Goal: Task Accomplishment & Management: Manage account settings

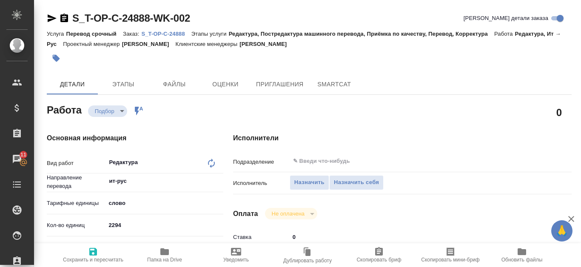
type textarea "x"
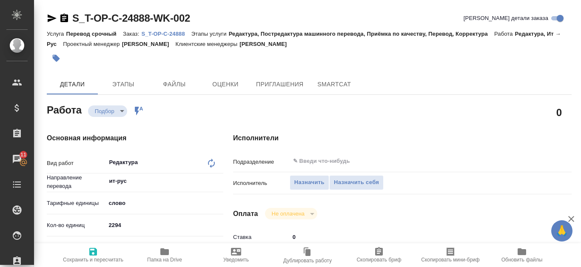
type textarea "x"
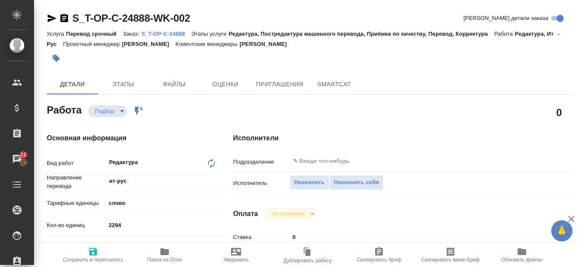
type textarea "x"
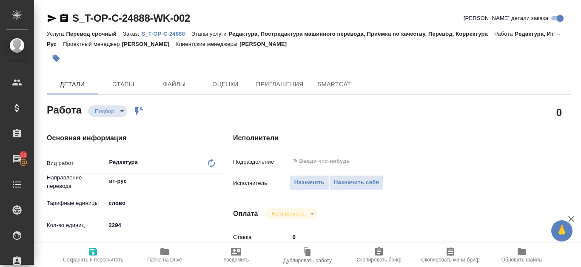
type textarea "x"
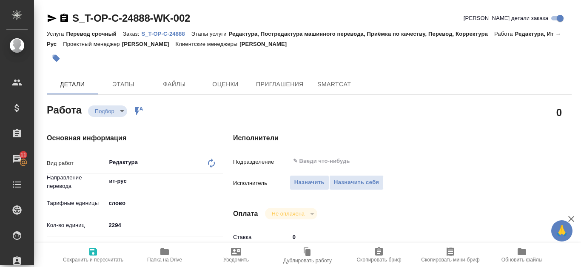
type textarea "x"
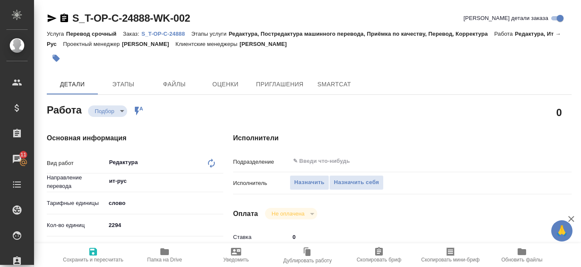
type textarea "x"
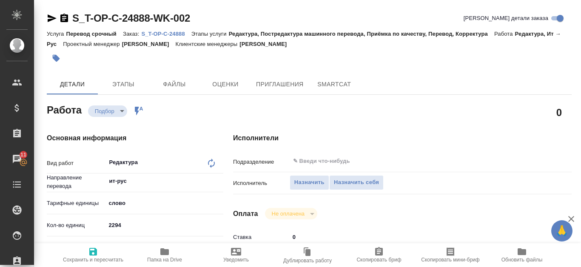
type textarea "x"
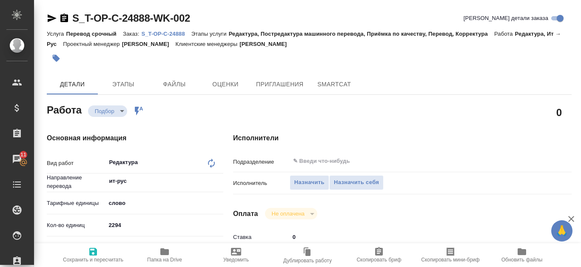
type textarea "x"
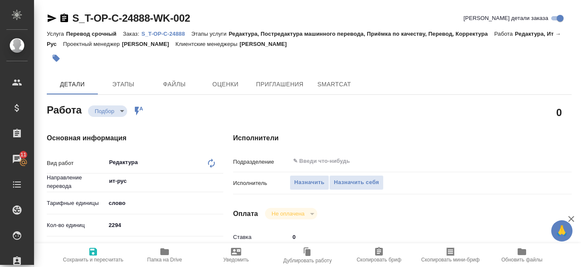
type textarea "x"
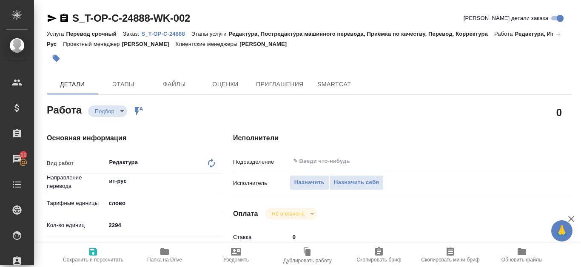
type textarea "x"
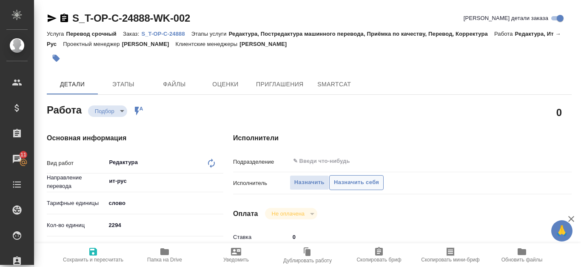
click at [359, 184] on span "Назначить себя" at bounding box center [356, 183] width 45 height 10
type textarea "x"
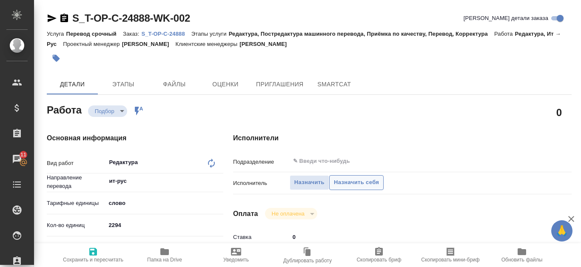
type textarea "x"
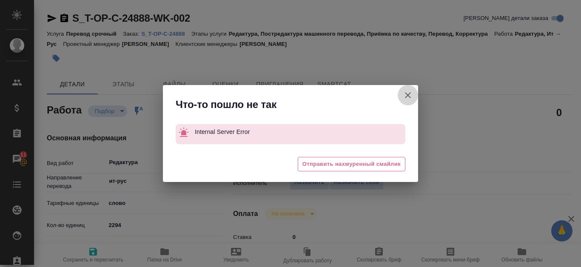
click at [408, 98] on icon "button" at bounding box center [408, 95] width 10 height 10
type textarea "x"
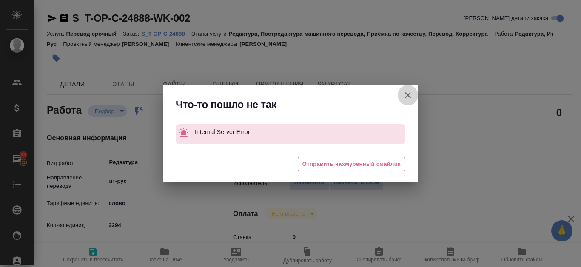
type textarea "x"
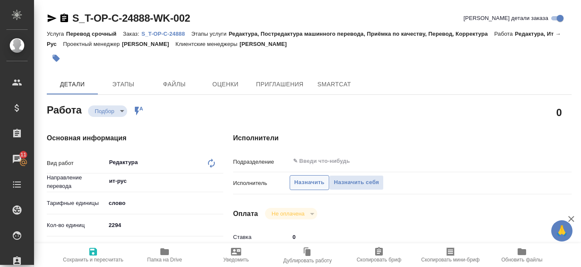
click at [307, 185] on span "Назначить" at bounding box center [309, 183] width 30 height 10
type textarea "x"
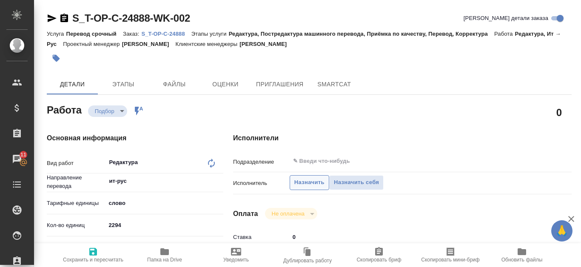
type textarea "x"
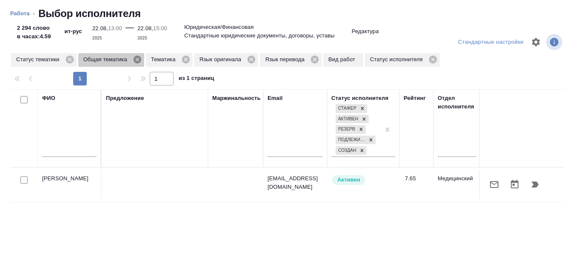
click at [135, 61] on icon at bounding box center [138, 60] width 8 height 8
click at [120, 62] on icon at bounding box center [118, 60] width 8 height 8
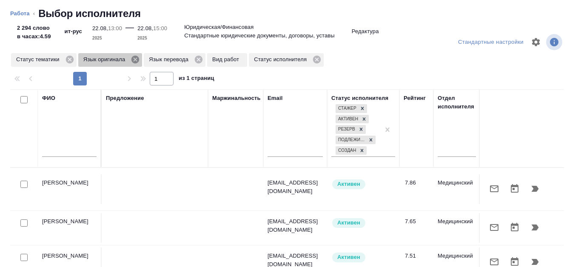
click at [134, 61] on icon at bounding box center [135, 59] width 9 height 9
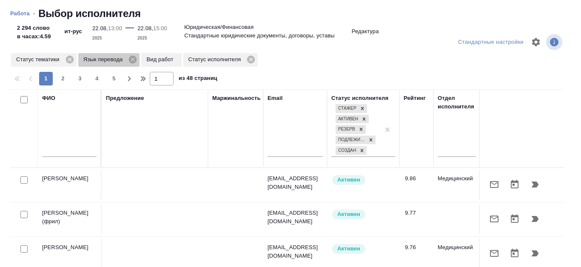
click at [134, 61] on icon at bounding box center [133, 60] width 8 height 8
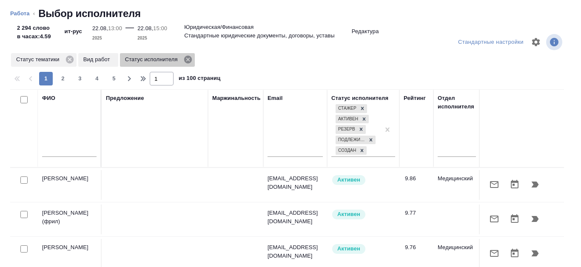
click at [187, 59] on icon at bounding box center [187, 59] width 9 height 9
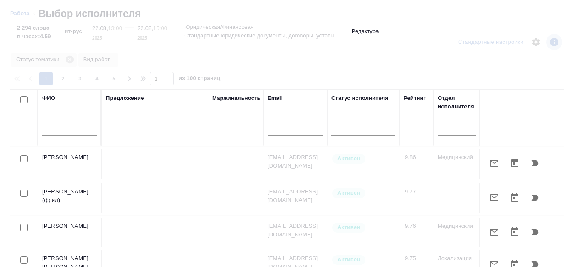
click at [66, 126] on input "text" at bounding box center [69, 130] width 54 height 11
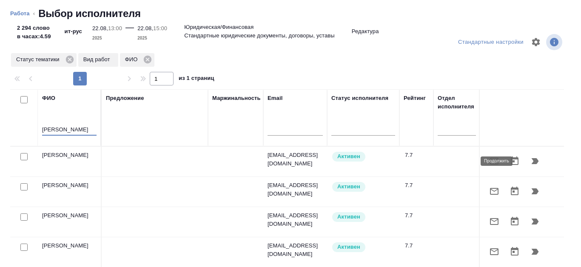
type input "Канатаева"
click at [532, 160] on icon "button" at bounding box center [535, 161] width 7 height 6
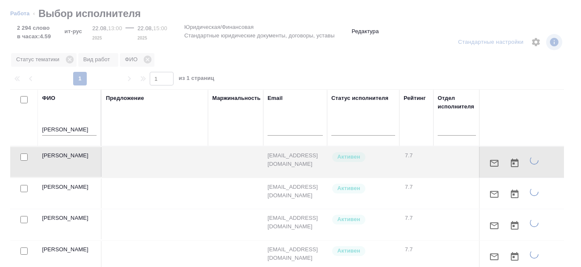
type textarea "x"
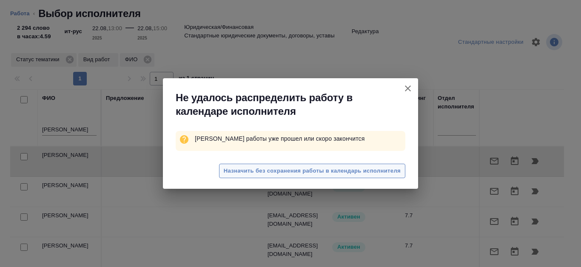
click at [309, 170] on span "Назначить без сохранения работы в календарь исполнителя" at bounding box center [312, 171] width 177 height 10
type textarea "x"
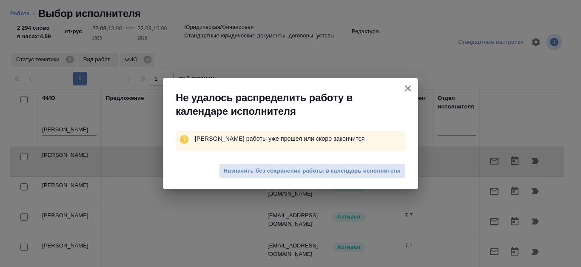
type textarea "x"
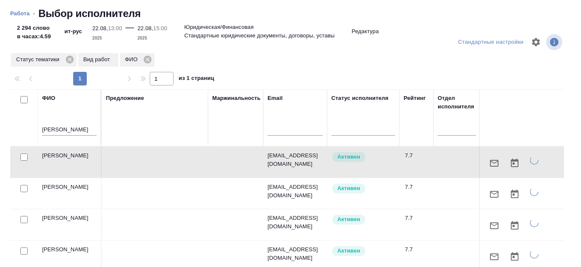
type textarea "x"
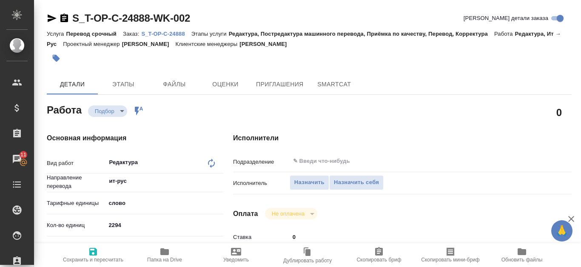
type textarea "x"
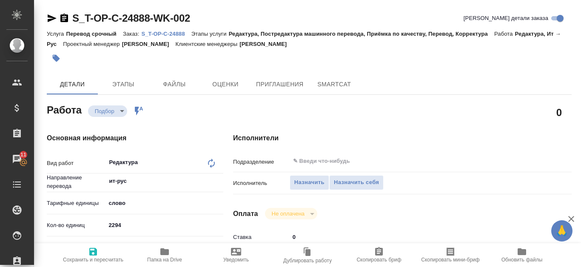
type textarea "x"
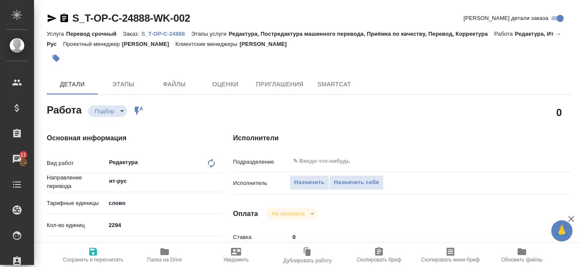
type textarea "x"
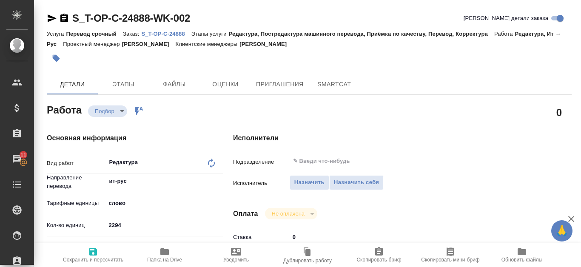
type textarea "x"
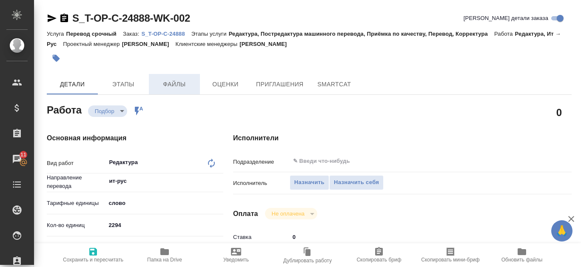
type textarea "x"
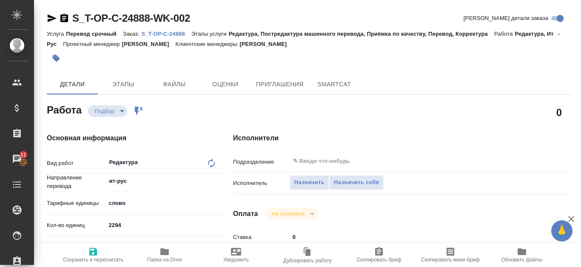
type textarea "x"
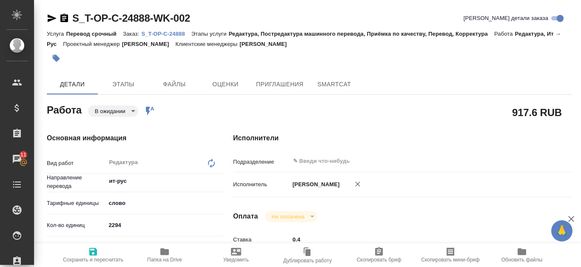
type textarea "x"
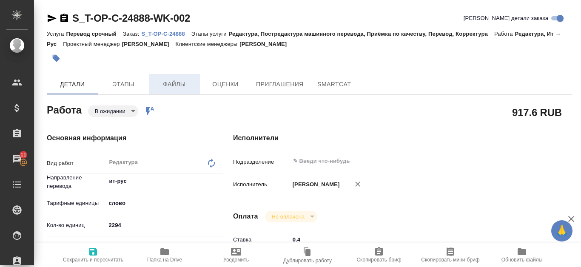
type textarea "x"
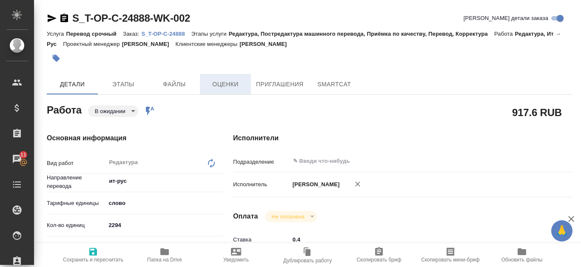
type textarea "x"
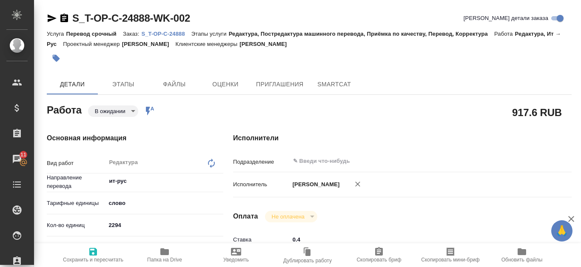
type textarea "x"
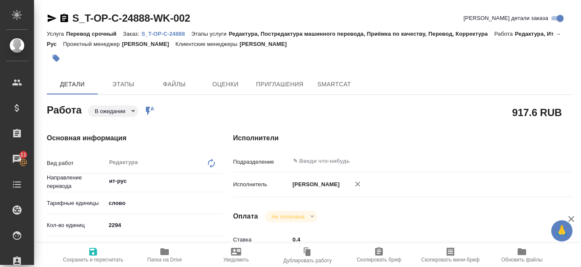
type textarea "x"
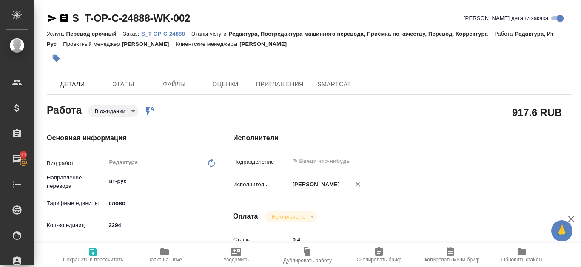
type textarea "x"
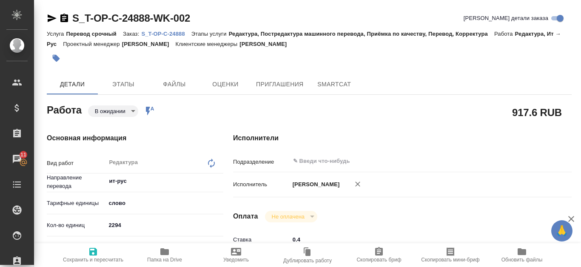
type textarea "x"
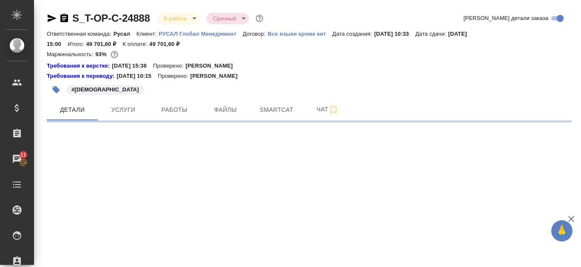
select select "RU"
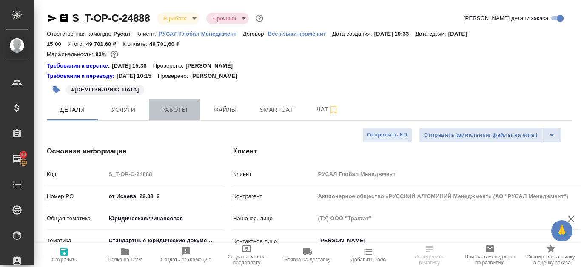
click at [170, 116] on button "Работы" at bounding box center [174, 109] width 51 height 21
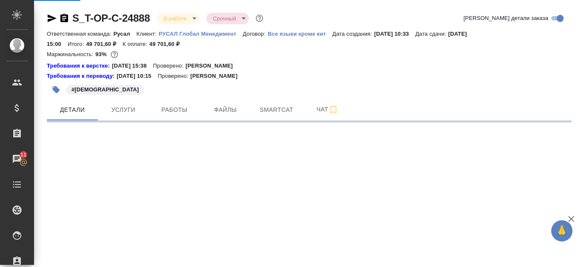
select select "RU"
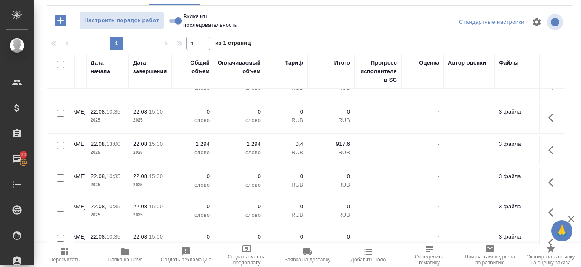
scroll to position [85, 441]
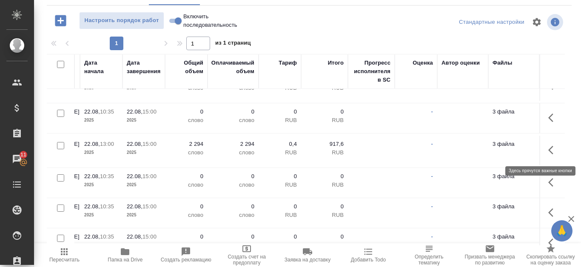
click at [543, 150] on button "button" at bounding box center [553, 150] width 20 height 20
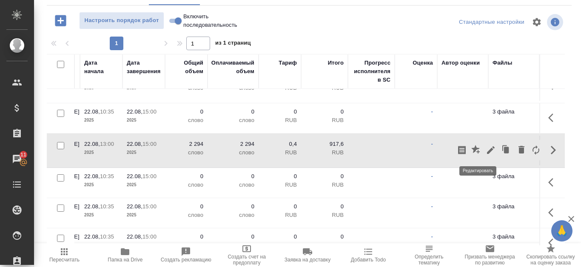
click at [486, 151] on icon "button" at bounding box center [491, 150] width 10 height 10
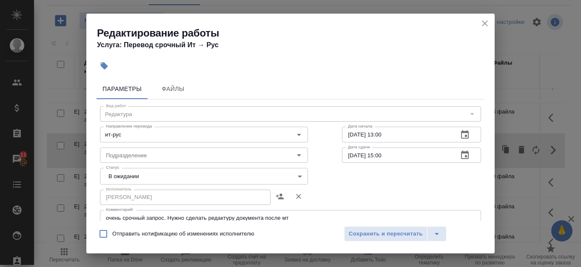
click at [460, 134] on icon "button" at bounding box center [465, 135] width 10 height 10
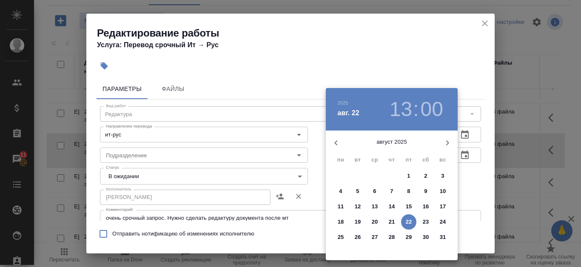
click at [391, 206] on p "14" at bounding box center [392, 206] width 6 height 9
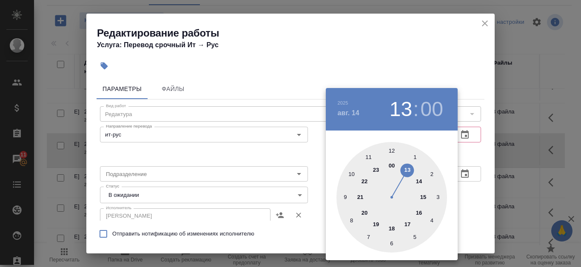
click at [417, 183] on div at bounding box center [392, 197] width 111 height 111
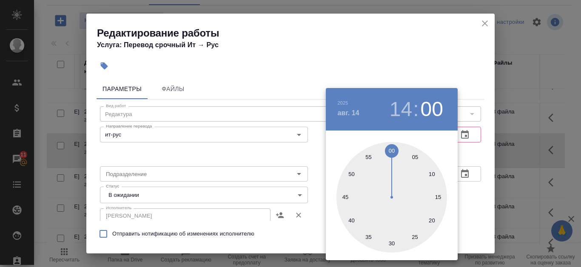
click at [377, 46] on div at bounding box center [290, 133] width 581 height 267
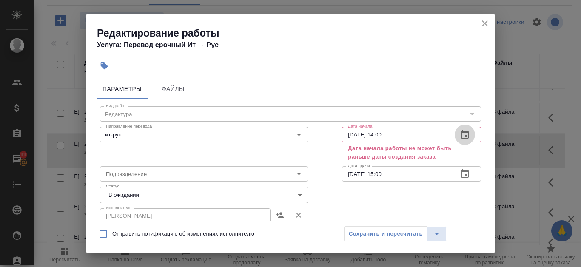
click at [461, 135] on icon "button" at bounding box center [465, 134] width 8 height 9
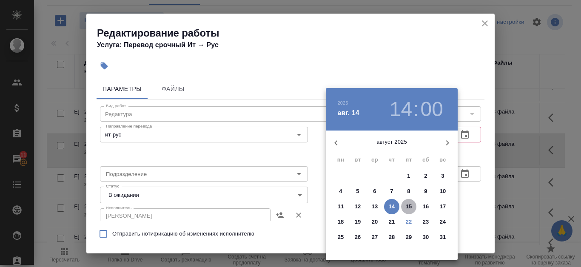
click at [412, 205] on p "15" at bounding box center [409, 206] width 6 height 9
type input "15.08.2025 14:00"
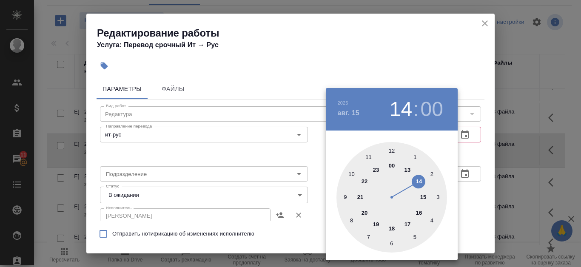
drag, startPoint x: 414, startPoint y: 49, endPoint x: 423, endPoint y: 40, distance: 12.3
click at [414, 49] on div at bounding box center [290, 133] width 581 height 267
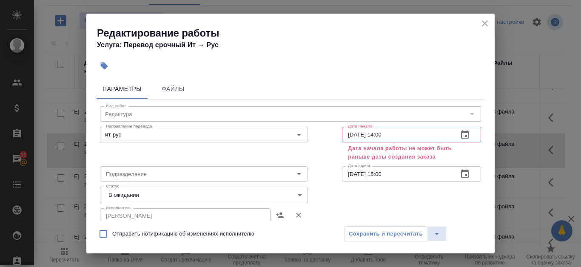
click at [490, 26] on icon "close" at bounding box center [485, 23] width 10 height 10
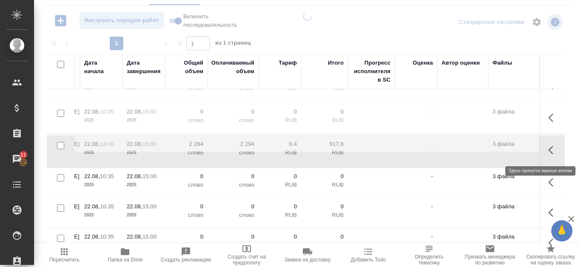
click at [543, 156] on button "button" at bounding box center [553, 150] width 20 height 20
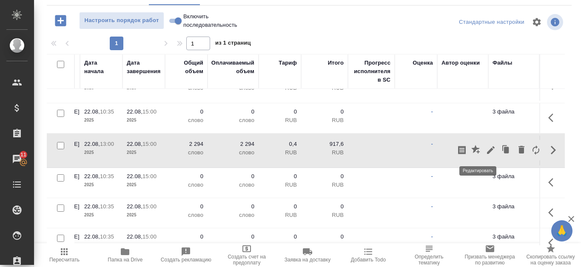
click at [486, 149] on icon "button" at bounding box center [491, 150] width 10 height 10
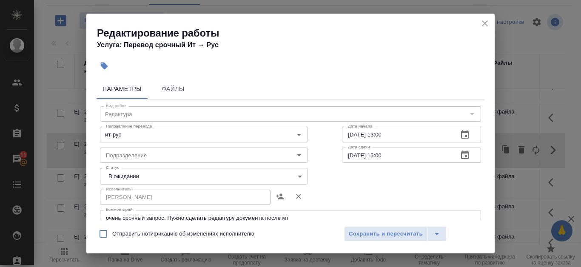
click at [461, 136] on icon "button" at bounding box center [465, 134] width 8 height 9
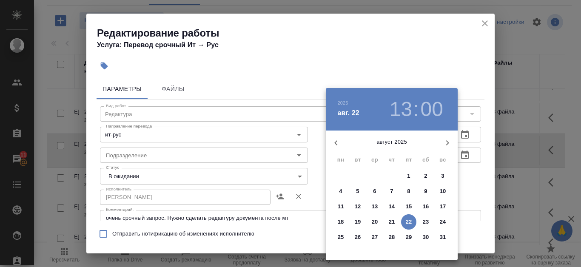
click at [412, 106] on h3 "13" at bounding box center [401, 109] width 23 height 24
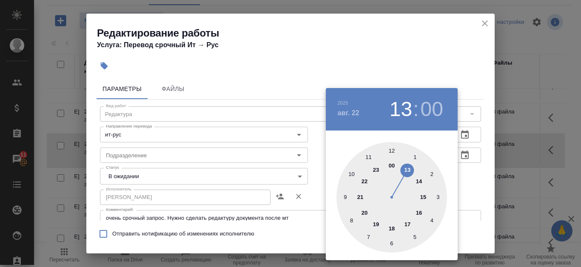
click at [421, 181] on div at bounding box center [392, 197] width 111 height 111
type input "22.08.2025 14:00"
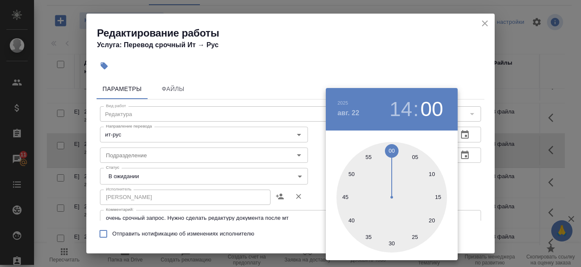
click at [426, 54] on div at bounding box center [290, 133] width 581 height 267
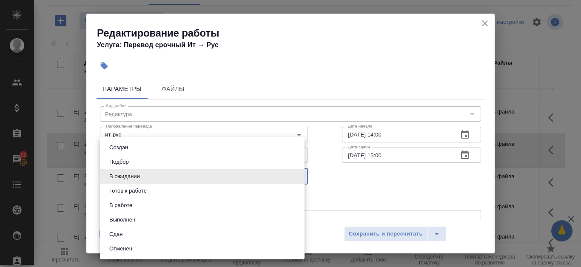
click at [217, 179] on body "🙏 .cls-1 fill:#fff; AWATERA Kanataeva Ekaterina Клиенты Спецификации Заказы 11 …" at bounding box center [290, 133] width 581 height 267
click at [171, 232] on li "Сдан" at bounding box center [202, 234] width 205 height 14
type input "closed"
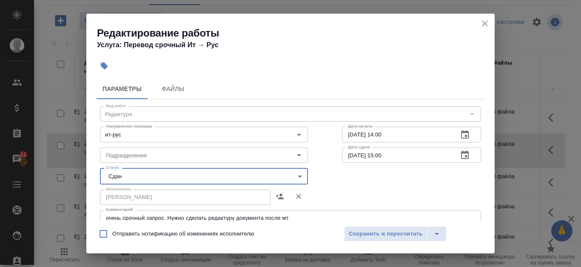
click at [461, 155] on icon "button" at bounding box center [465, 155] width 10 height 10
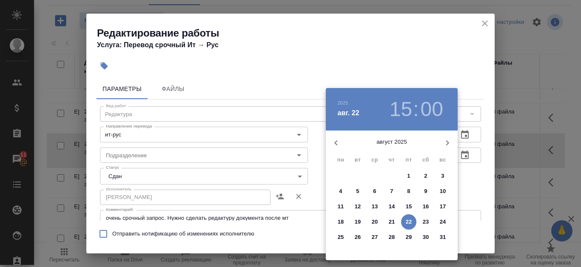
click at [434, 32] on div at bounding box center [290, 133] width 581 height 267
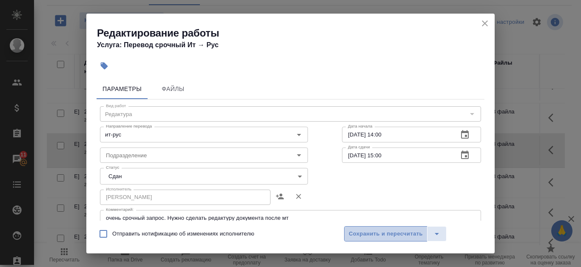
click at [392, 239] on button "Сохранить и пересчитать" at bounding box center [385, 233] width 83 height 15
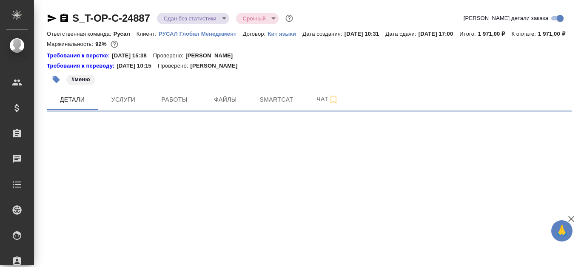
select select "RU"
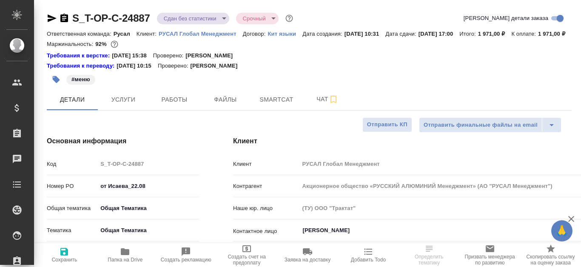
type textarea "x"
click at [222, 89] on div "#меню" at bounding box center [222, 79] width 350 height 19
click at [227, 105] on span "Файлы" at bounding box center [225, 99] width 41 height 11
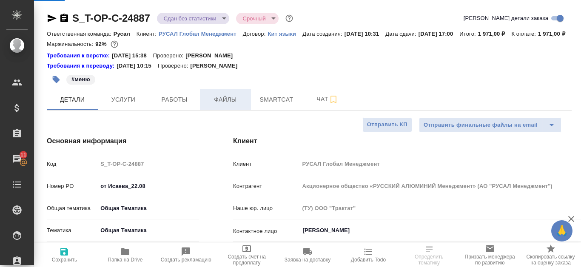
click at [231, 105] on span "Файлы" at bounding box center [225, 99] width 41 height 11
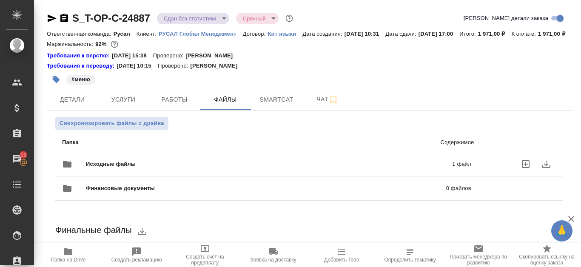
click at [371, 168] on p "1 файл" at bounding box center [382, 164] width 177 height 9
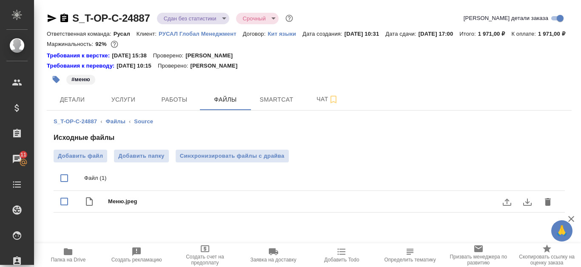
click at [528, 206] on icon "download" at bounding box center [527, 202] width 9 height 7
click at [529, 207] on icon "download" at bounding box center [527, 202] width 10 height 10
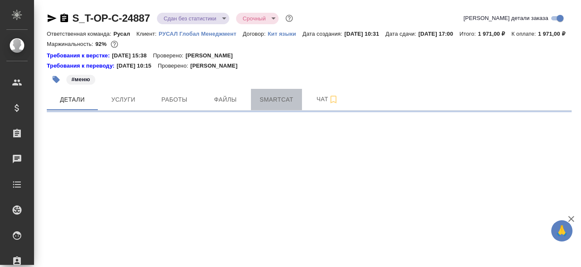
click at [285, 105] on span "Smartcat" at bounding box center [276, 99] width 41 height 11
select select "RU"
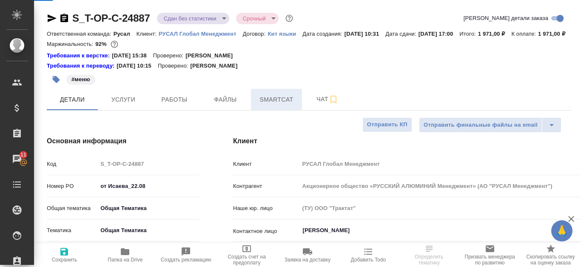
click at [284, 105] on span "Smartcat" at bounding box center [276, 99] width 41 height 11
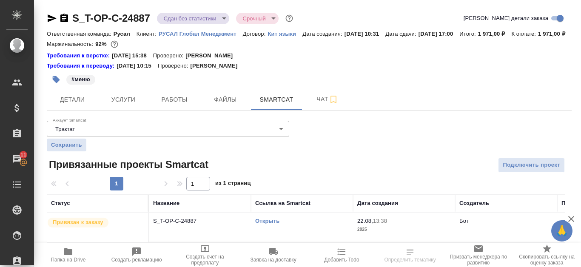
click at [269, 224] on link "Открыть" at bounding box center [267, 221] width 24 height 6
